Goal: Browse casually

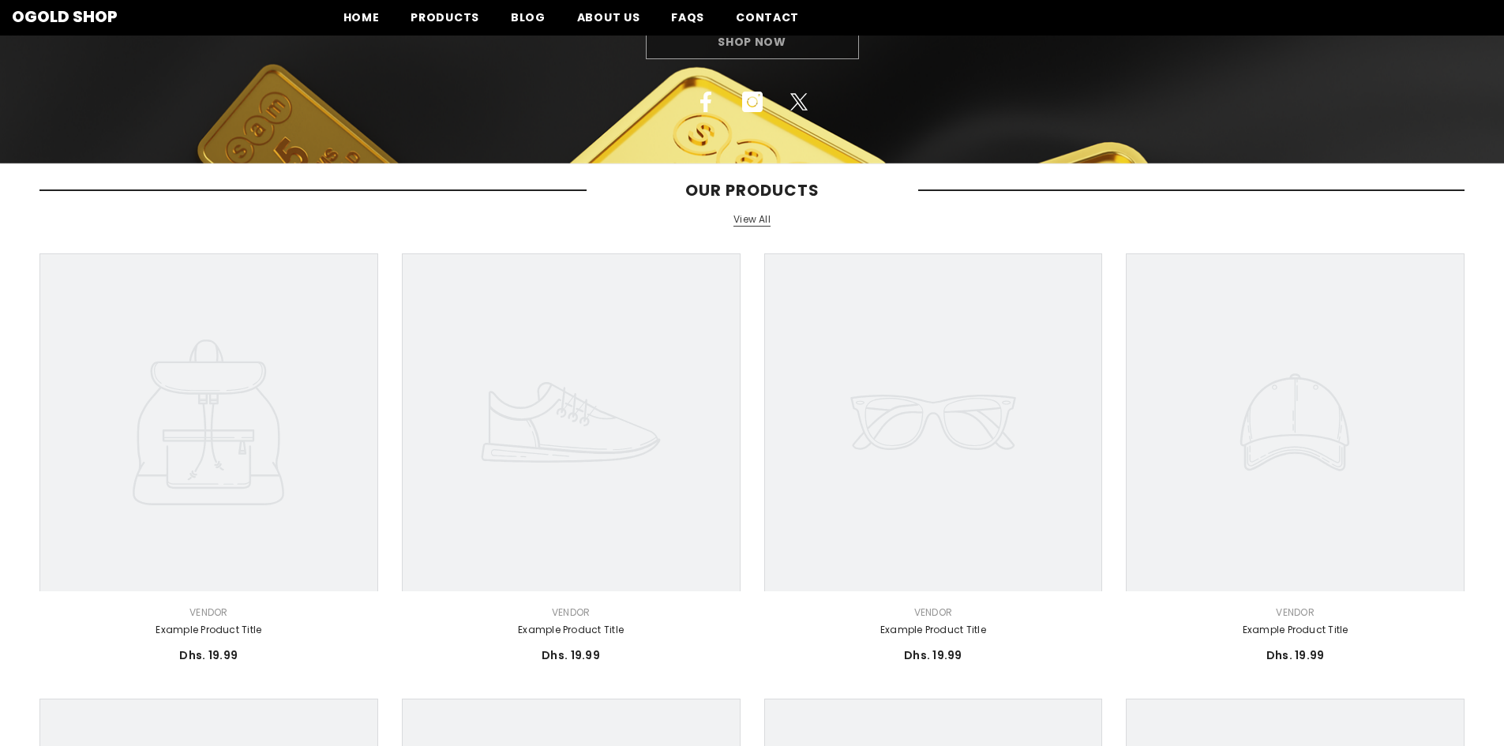
scroll to position [237, 0]
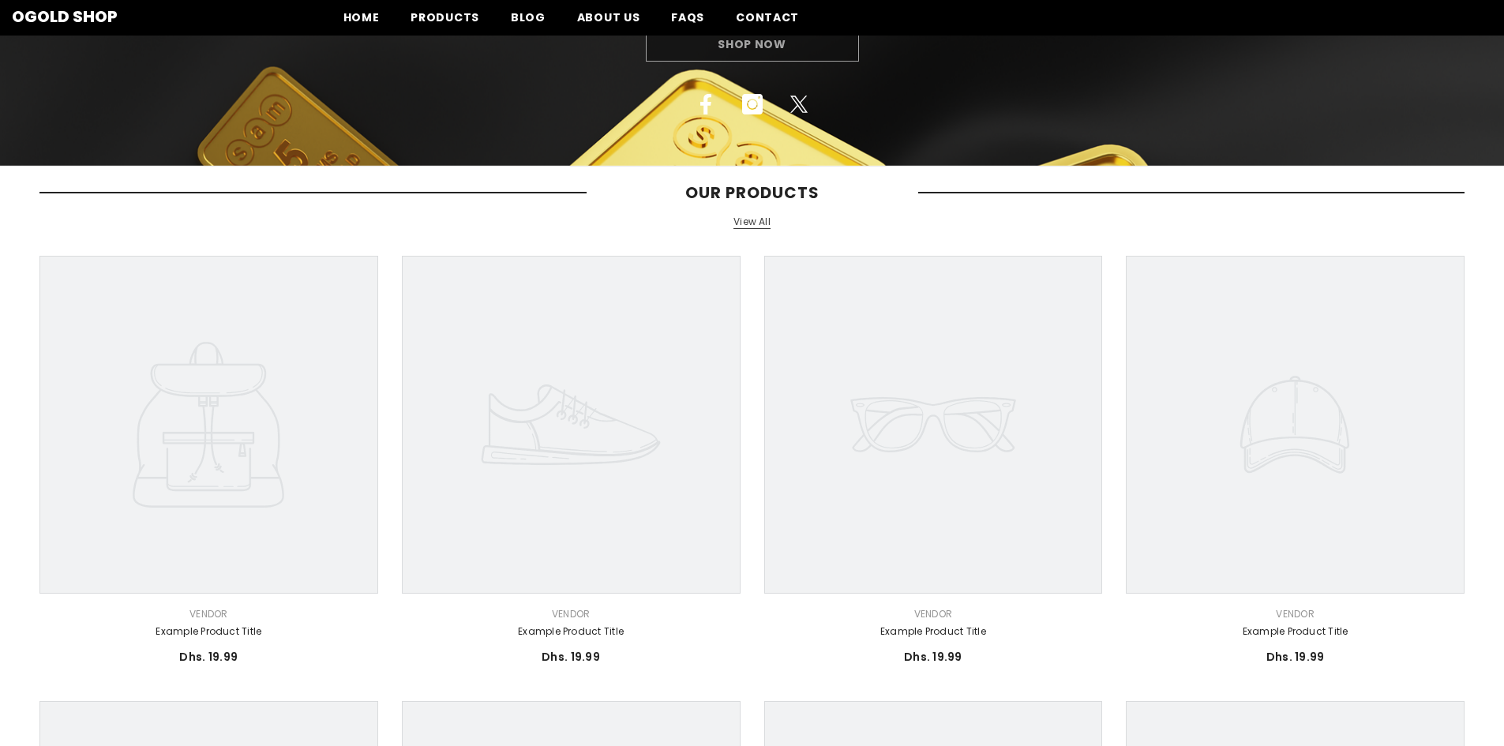
drag, startPoint x: 745, startPoint y: 221, endPoint x: 743, endPoint y: 231, distance: 10.5
click at [745, 221] on link "View All" at bounding box center [752, 222] width 37 height 13
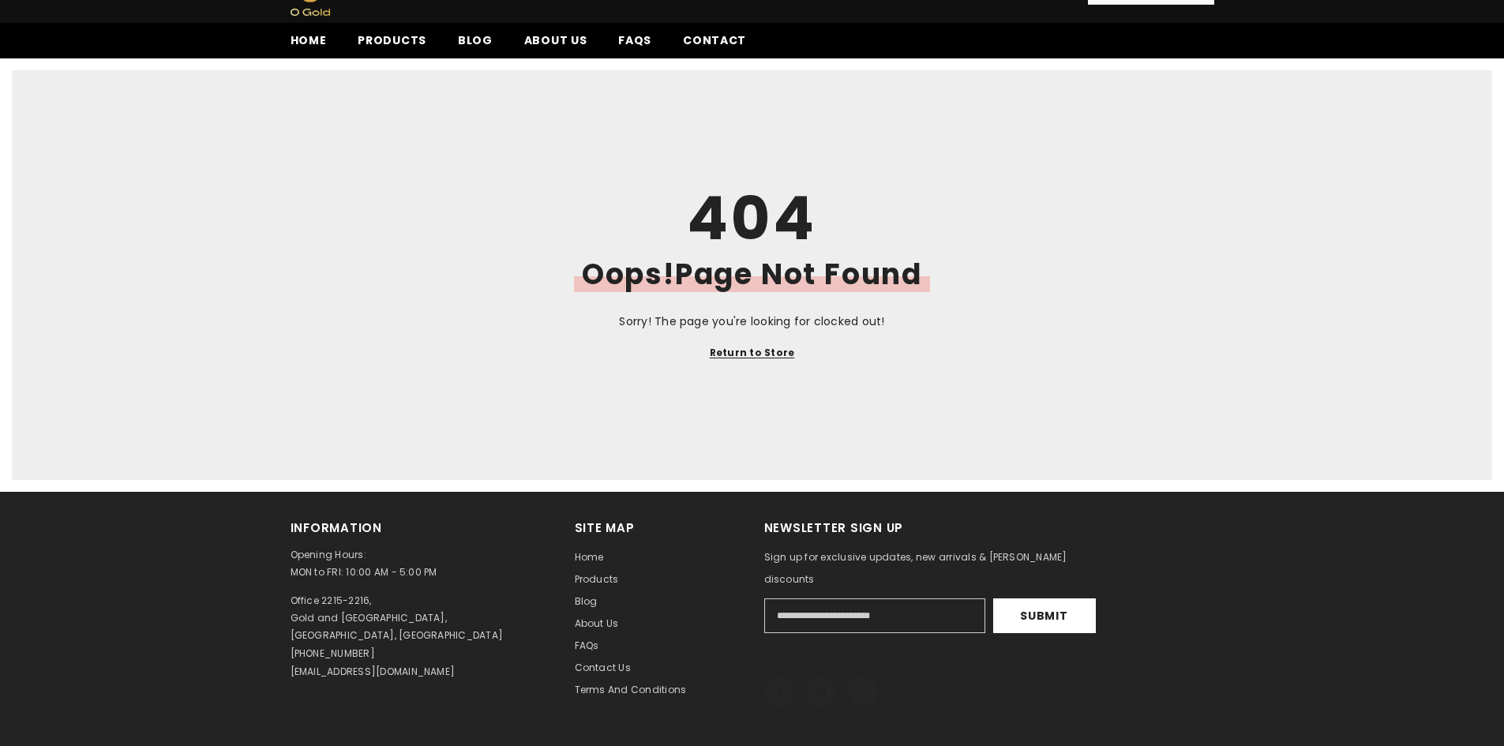
scroll to position [158, 0]
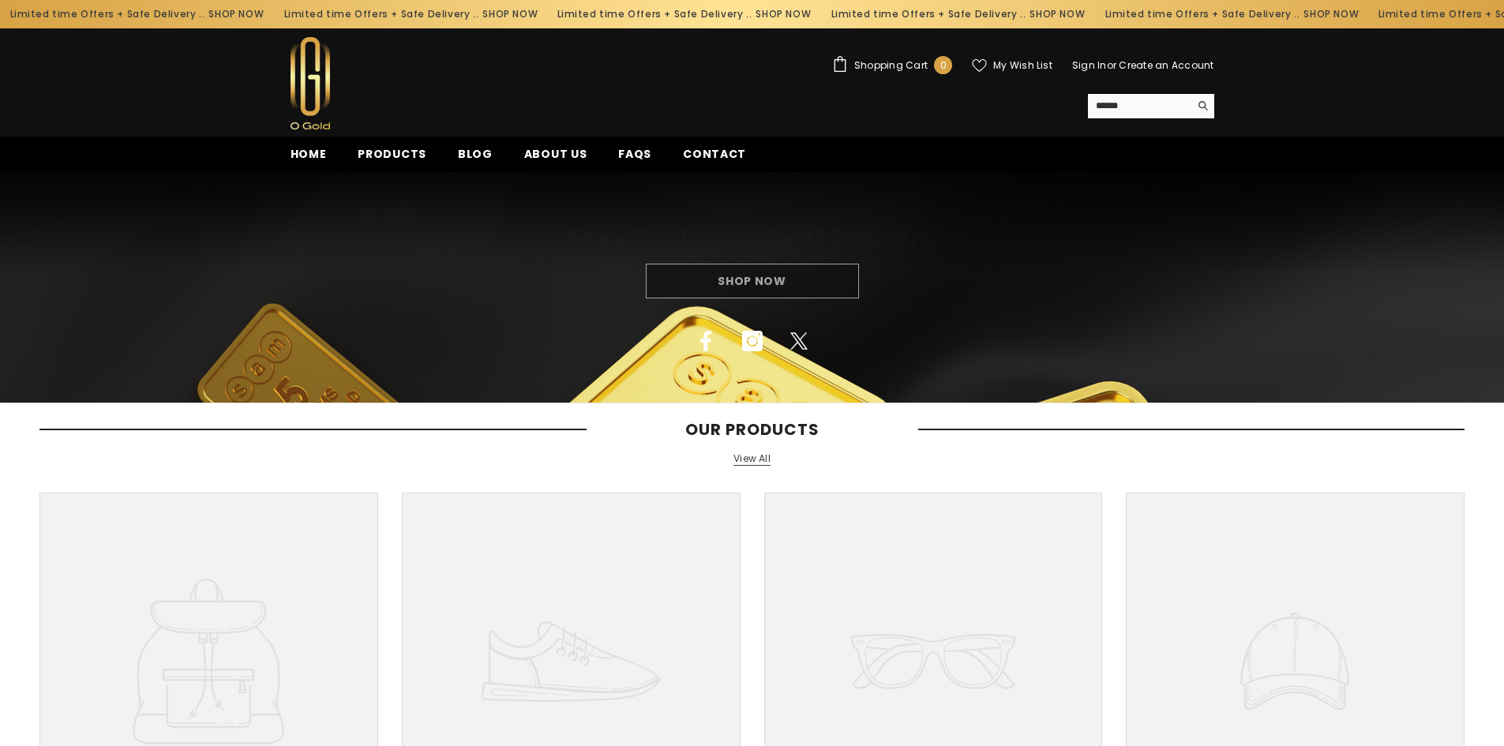
scroll to position [146, 0]
